Goal: Information Seeking & Learning: Learn about a topic

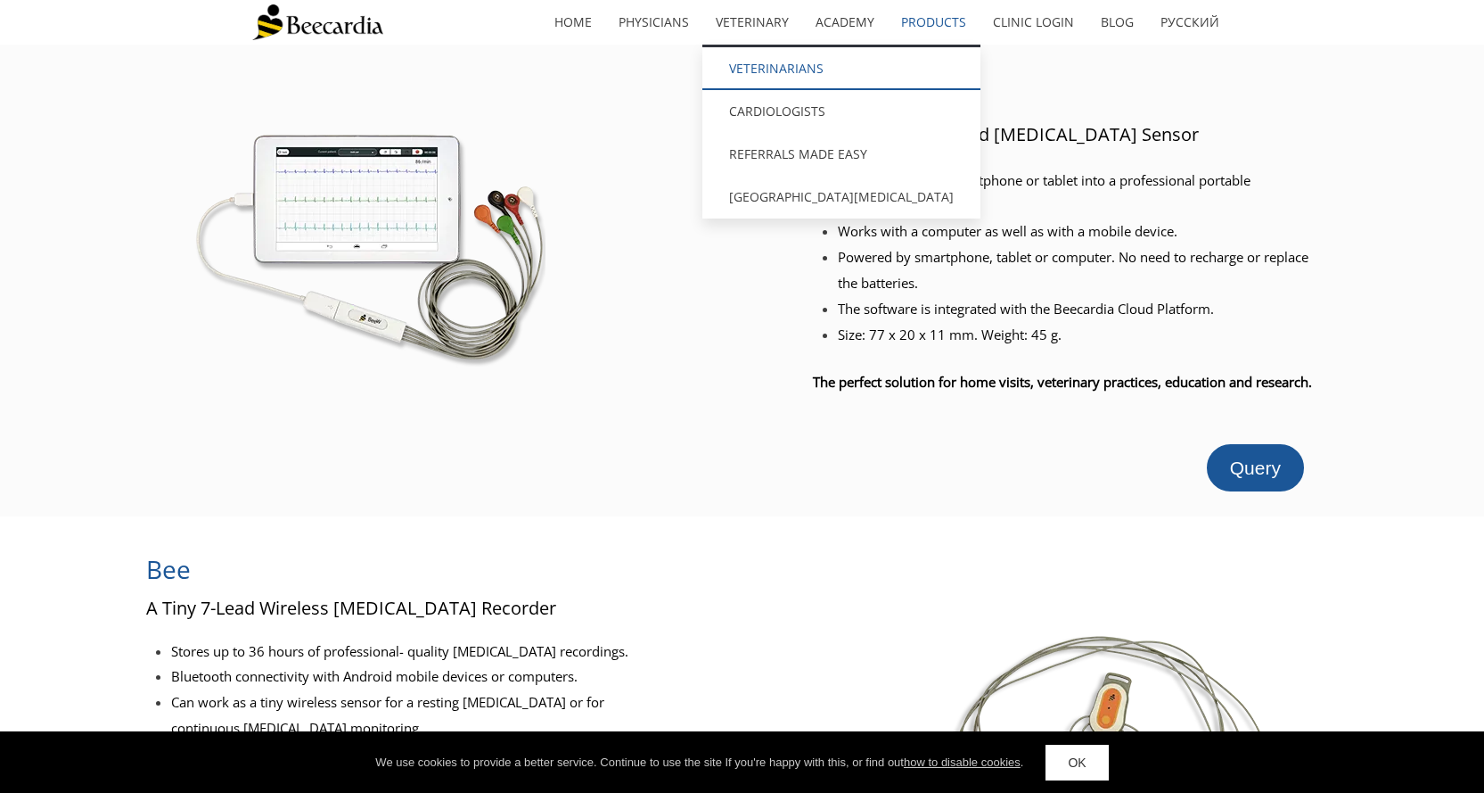
click at [802, 78] on link "Veterinarians" at bounding box center [842, 68] width 278 height 43
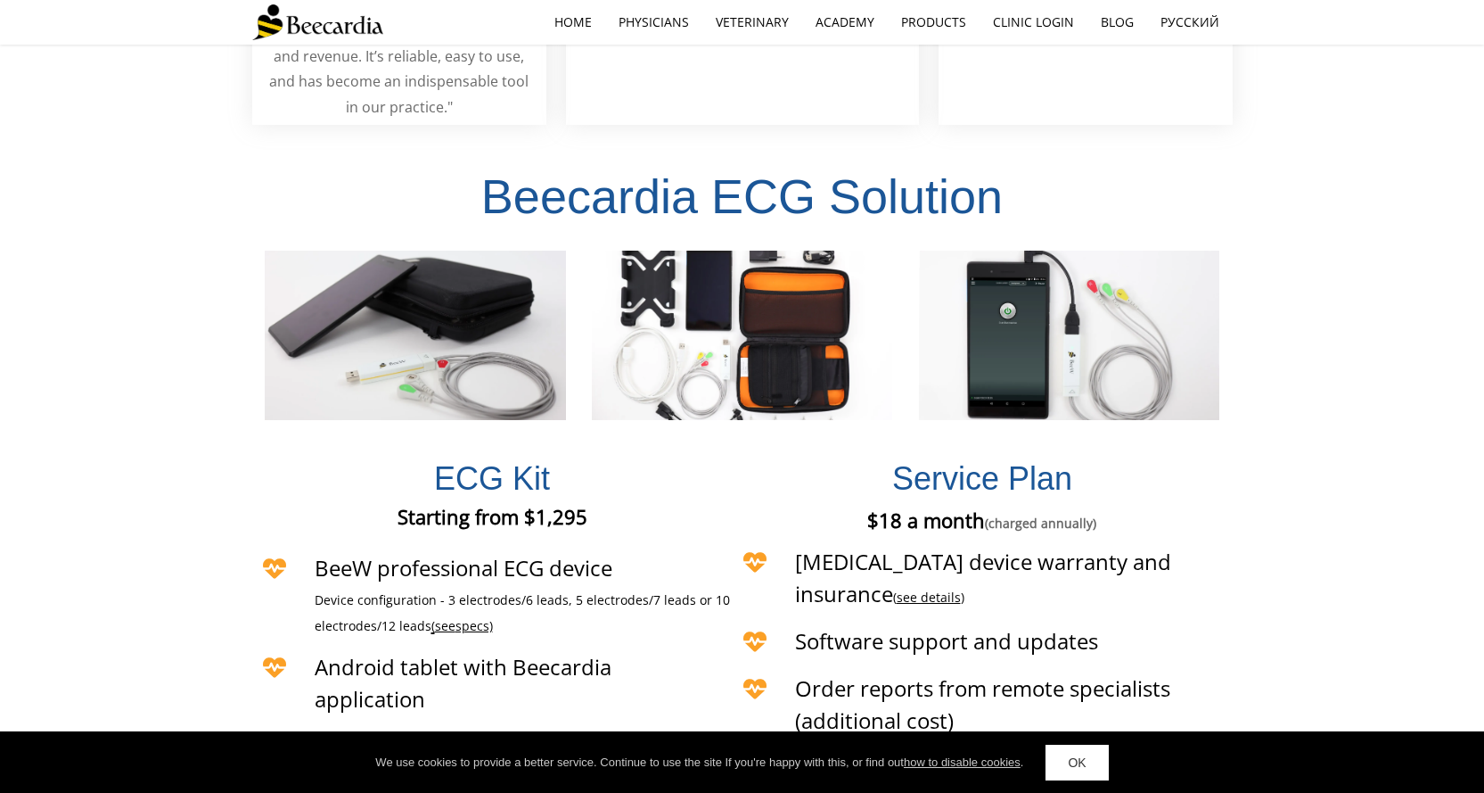
scroll to position [3923, 0]
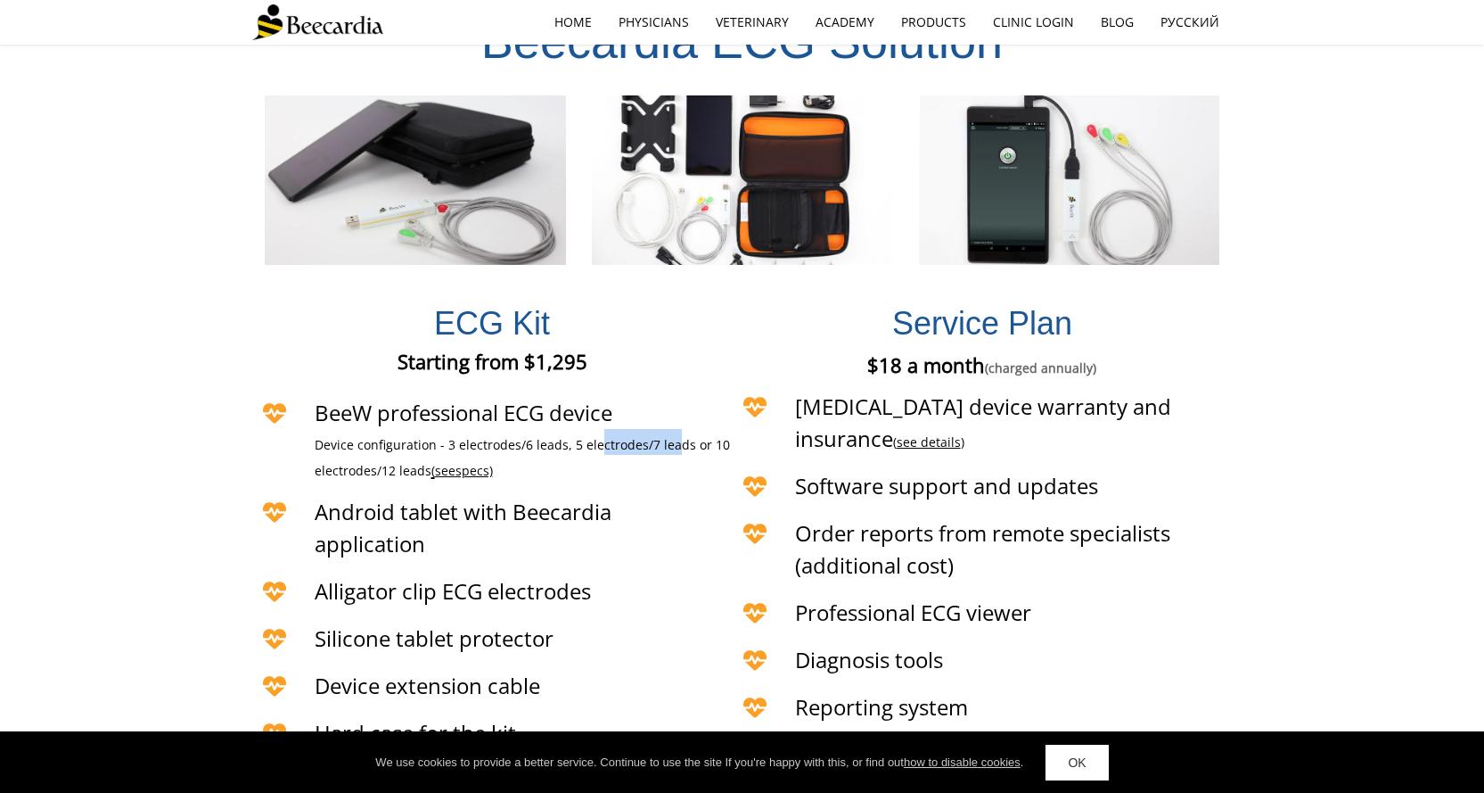
drag, startPoint x: 656, startPoint y: 374, endPoint x: 672, endPoint y: 374, distance: 16.0
click at [672, 436] on span "Device configuration - 3 electrodes/6 leads, 5 electrodes/7 leads or 10 electro…" at bounding box center [522, 457] width 415 height 43
click at [671, 436] on span "Device configuration - 3 electrodes/6 leads, 5 electrodes/7 leads or 10 electro…" at bounding box center [522, 457] width 415 height 43
drag, startPoint x: 404, startPoint y: 396, endPoint x: 353, endPoint y: 387, distance: 51.6
click at [352, 436] on span "Device configuration - 3 electrodes/6 leads, 5 electrodes/7 leads or 10 electro…" at bounding box center [522, 457] width 415 height 43
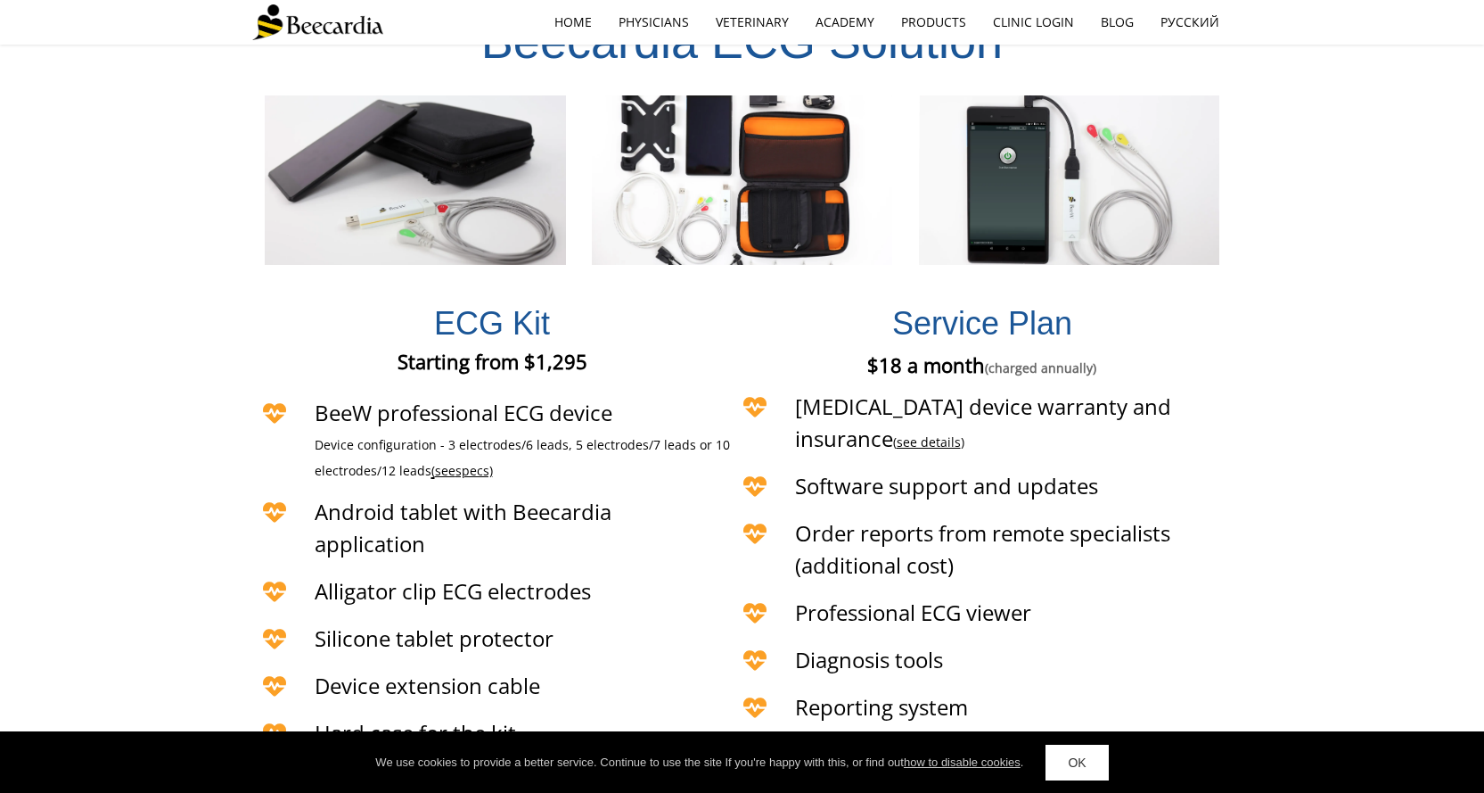
click at [355, 436] on span "Device configuration - 3 electrodes/6 leads, 5 electrodes/7 leads or 10 electro…" at bounding box center [522, 457] width 415 height 43
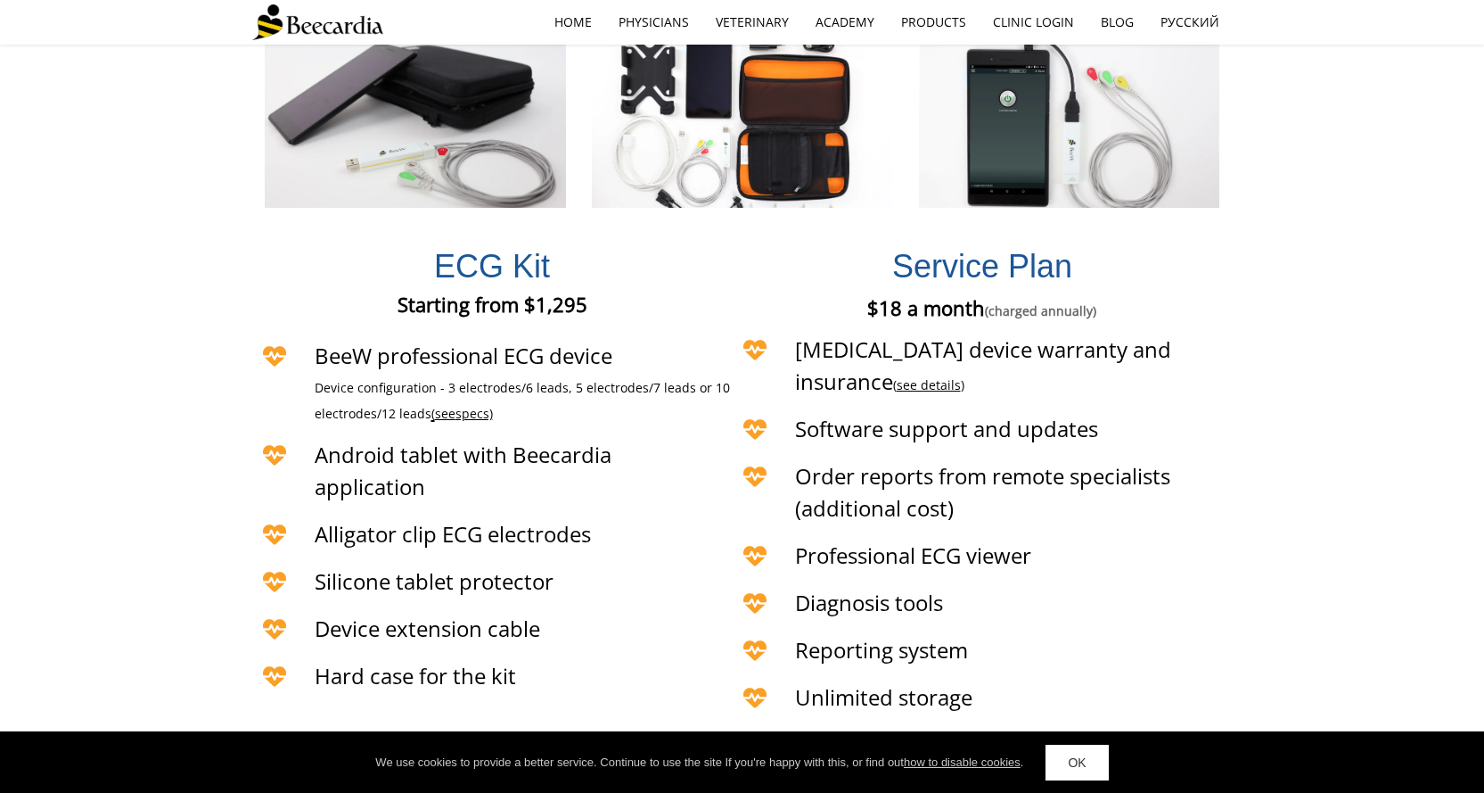
scroll to position [4012, 0]
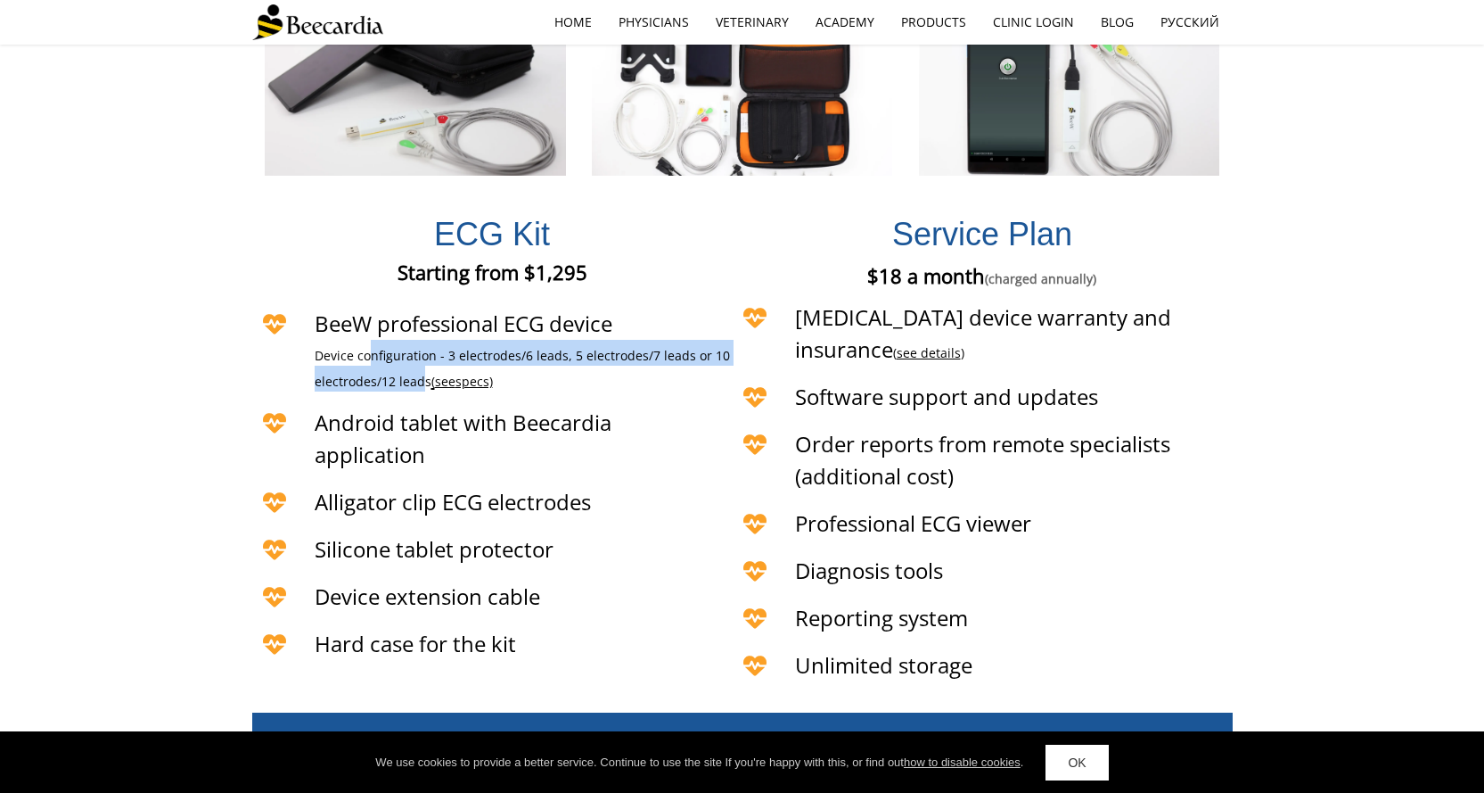
drag, startPoint x: 418, startPoint y: 306, endPoint x: 370, endPoint y: 283, distance: 53.4
click at [370, 347] on span "Device configuration - 3 electrodes/6 leads, 5 electrodes/7 leads or 10 electro…" at bounding box center [522, 368] width 415 height 43
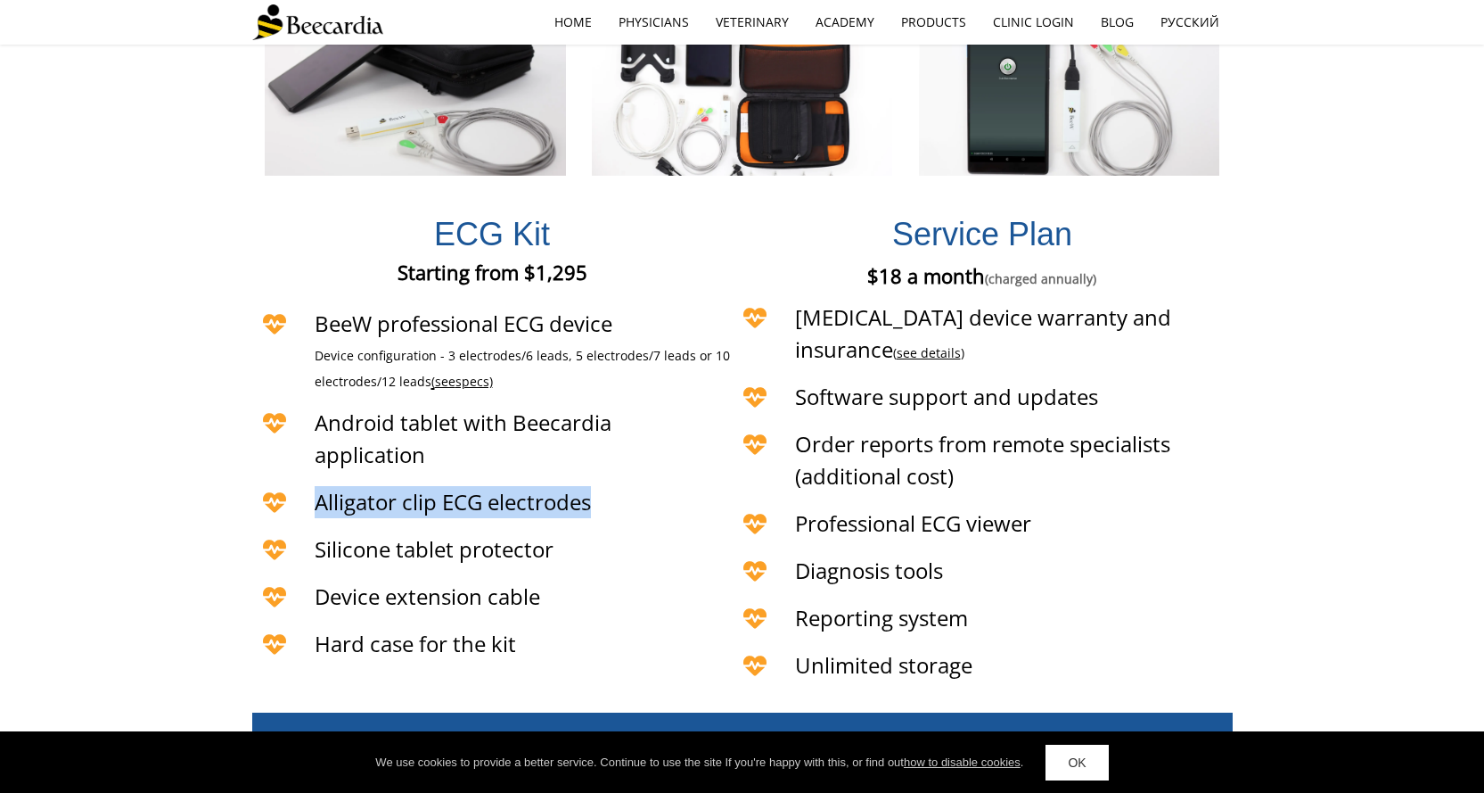
drag, startPoint x: 613, startPoint y: 425, endPoint x: 206, endPoint y: 407, distance: 407.0
click at [206, 407] on div "[MEDICAL_DATA] Kit Starting from $1,295 Starting from €1,295 Starting from £1,2…" at bounding box center [742, 441] width 1484 height 515
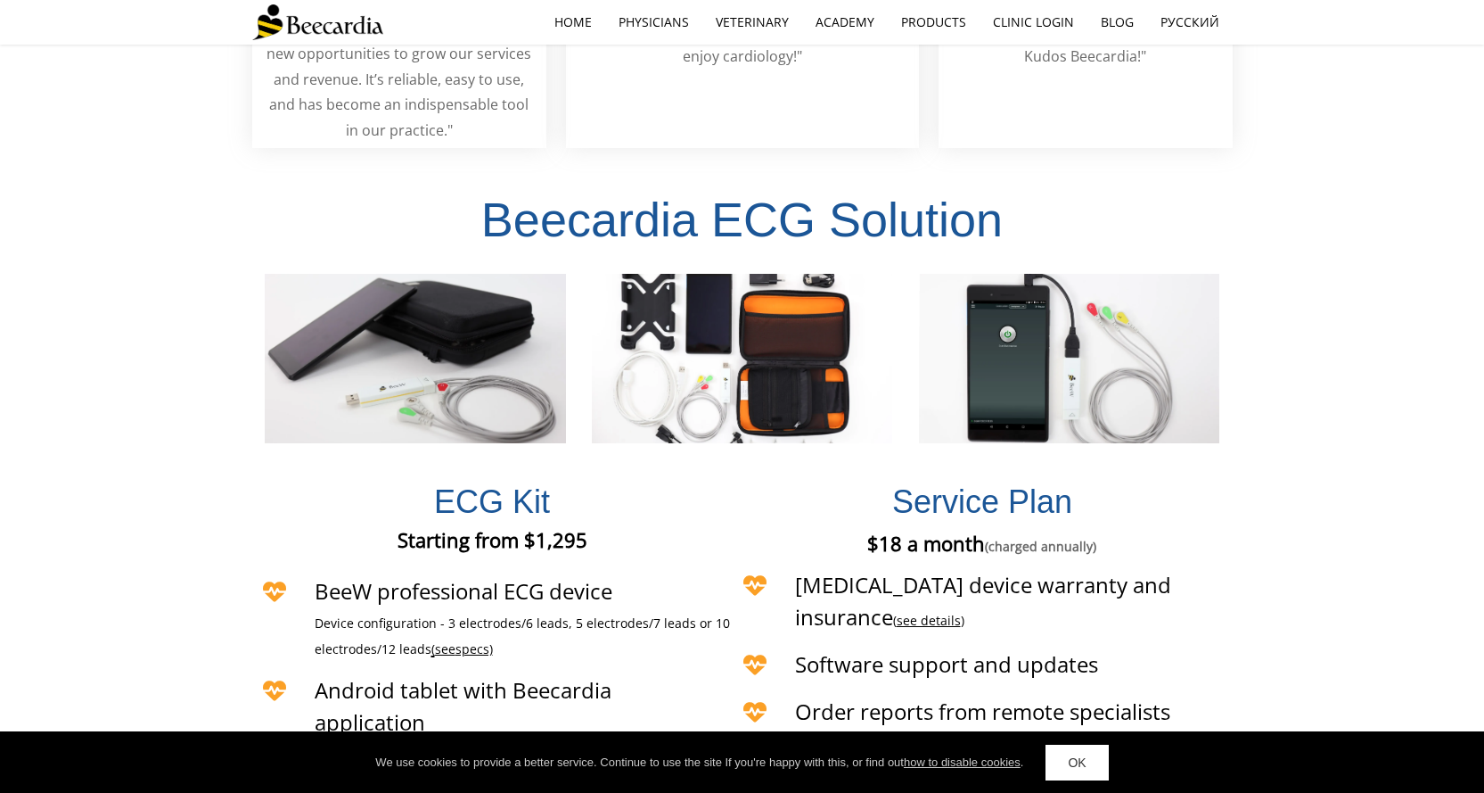
scroll to position [3834, 0]
